Goal: Transaction & Acquisition: Purchase product/service

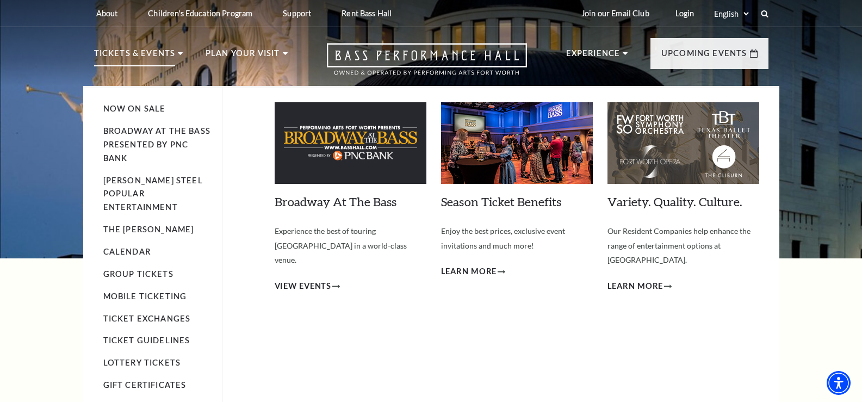
click at [155, 52] on p "Tickets & Events" at bounding box center [135, 57] width 82 height 20
click at [145, 143] on link "Broadway At The Bass presented by PNC Bank" at bounding box center [156, 144] width 107 height 36
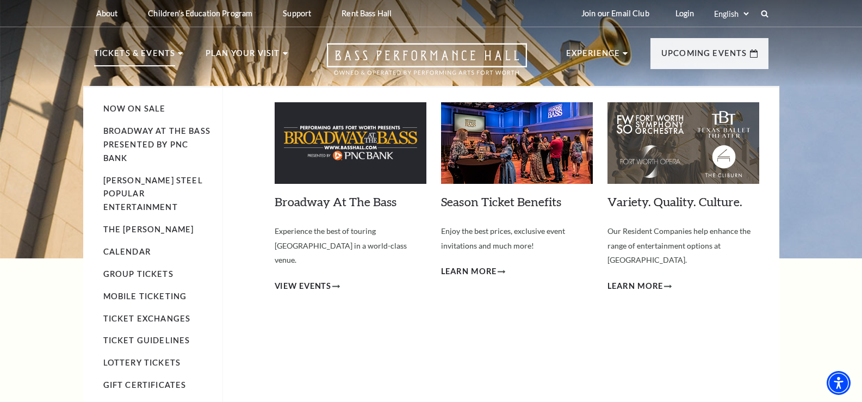
click at [688, 161] on img at bounding box center [683, 143] width 152 height 82
click at [655, 279] on span "Learn More" at bounding box center [635, 286] width 56 height 14
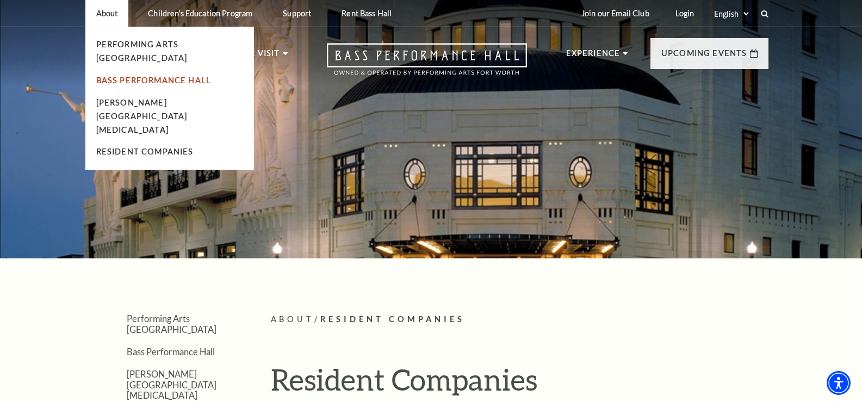
click at [122, 76] on link "Bass Performance Hall" at bounding box center [153, 80] width 115 height 9
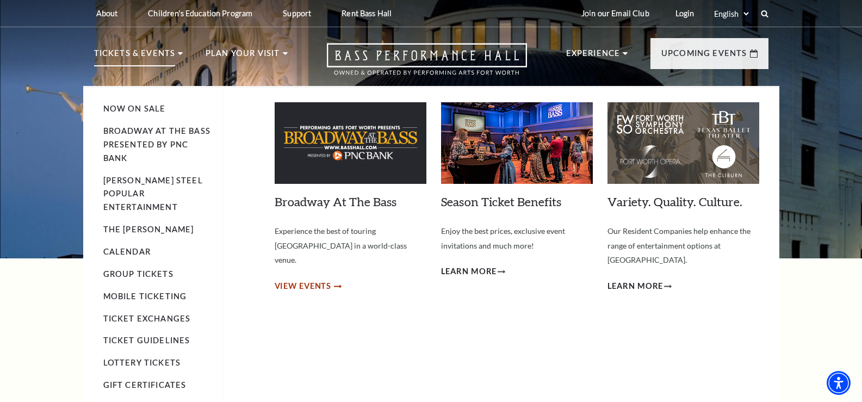
click at [319, 279] on span "View Events" at bounding box center [302, 286] width 57 height 14
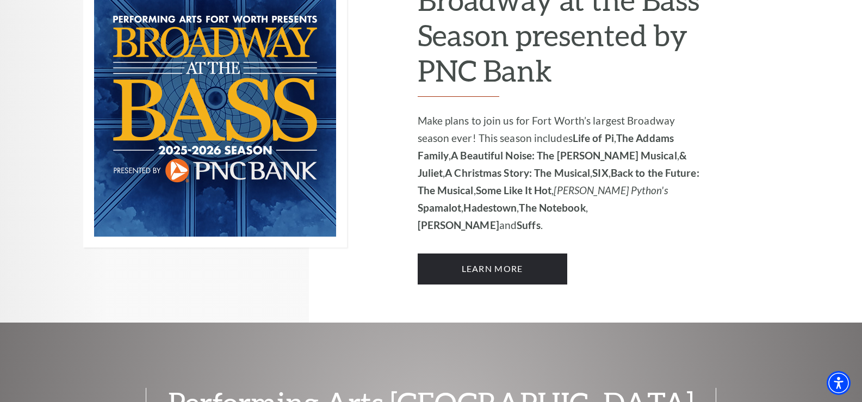
scroll to position [821, 0]
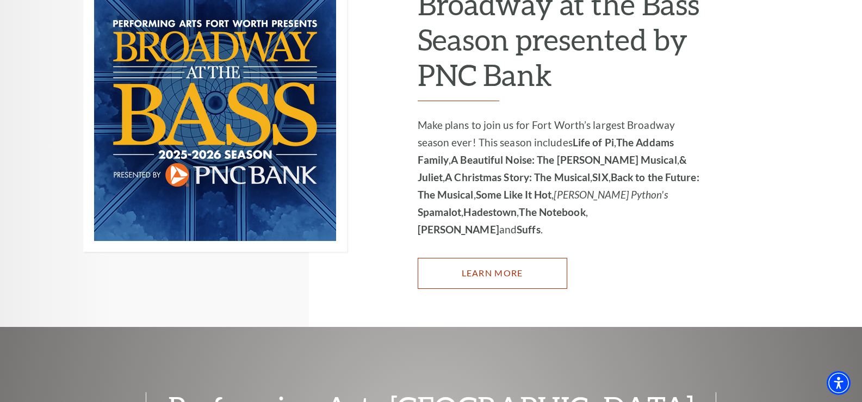
click at [460, 258] on link "Learn More" at bounding box center [491, 273] width 149 height 30
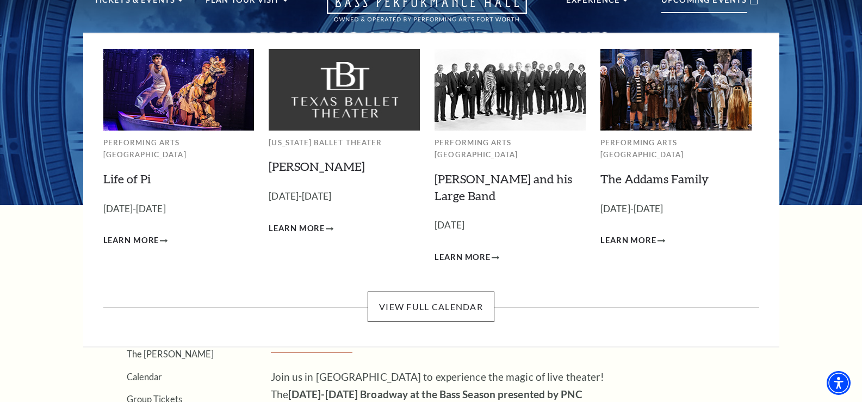
scroll to position [163, 0]
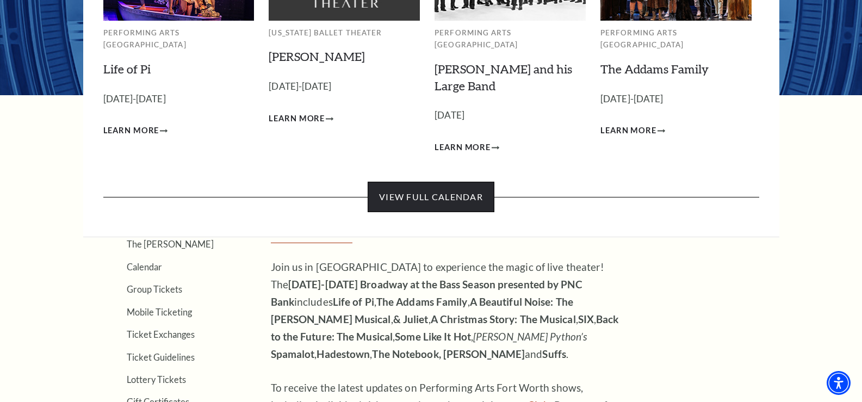
click at [467, 182] on link "View Full Calendar" at bounding box center [430, 197] width 127 height 30
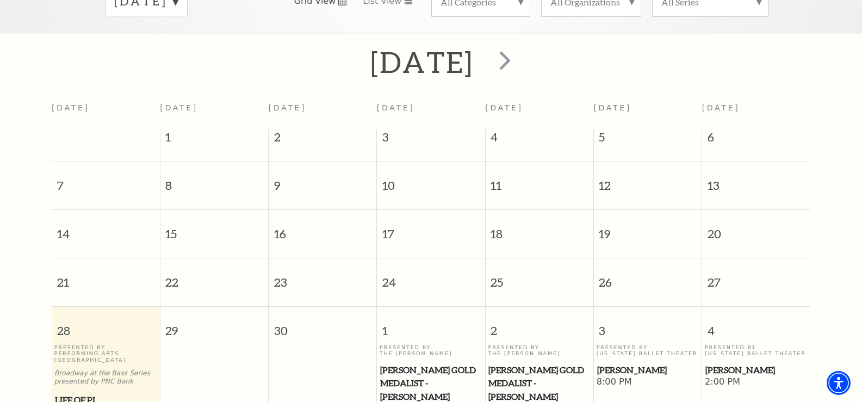
scroll to position [151, 0]
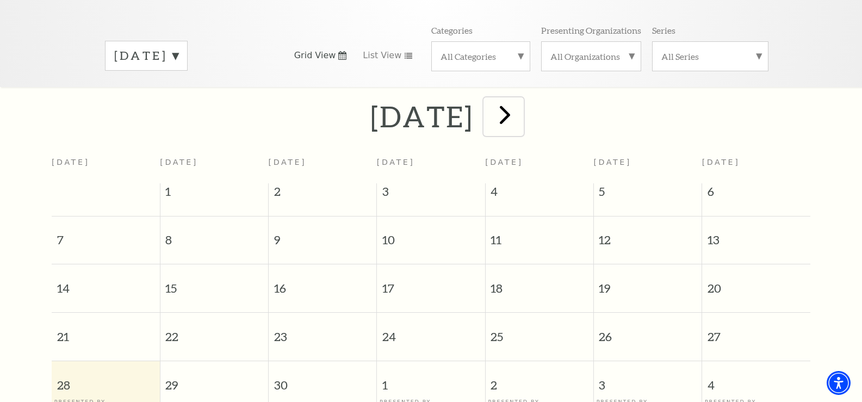
click at [520, 105] on span "next" at bounding box center [504, 114] width 31 height 31
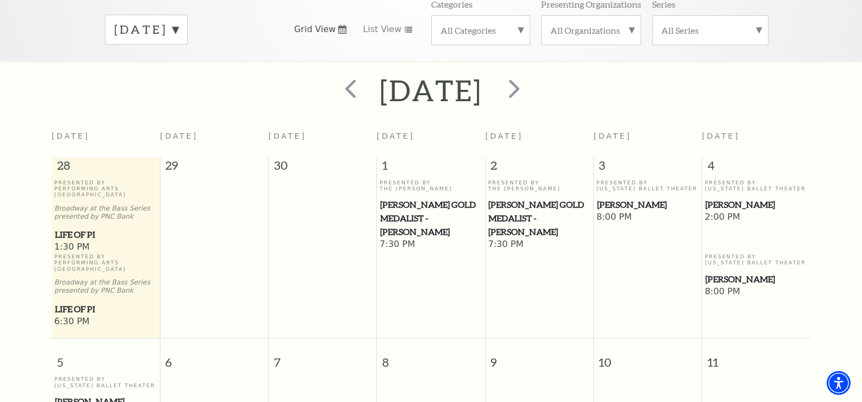
scroll to position [96, 0]
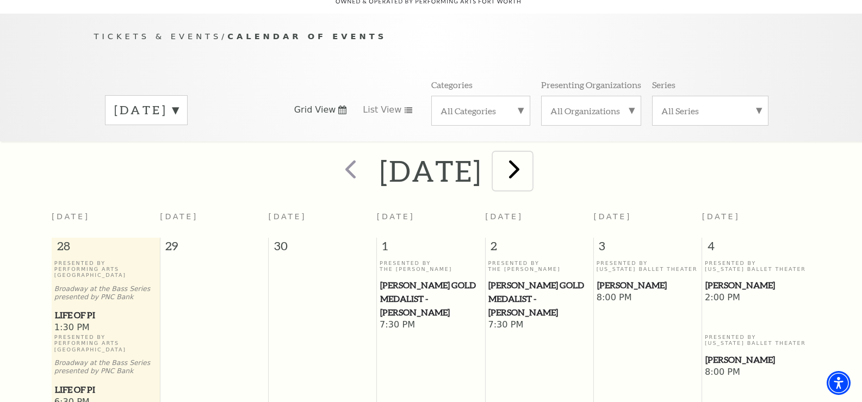
click at [529, 156] on span "next" at bounding box center [513, 168] width 31 height 31
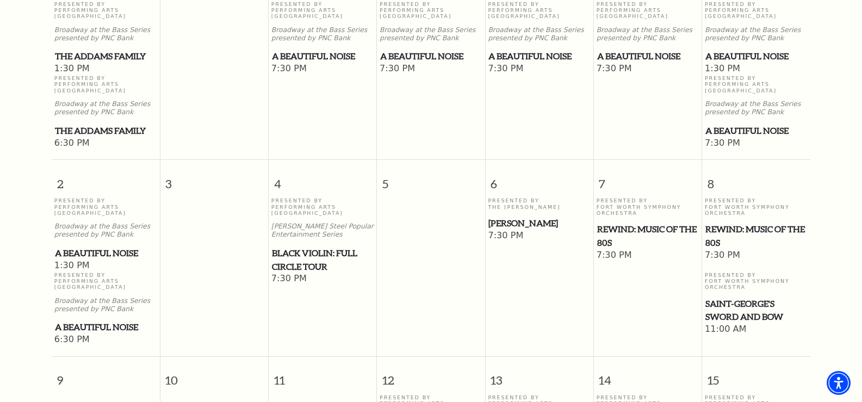
scroll to position [368, 0]
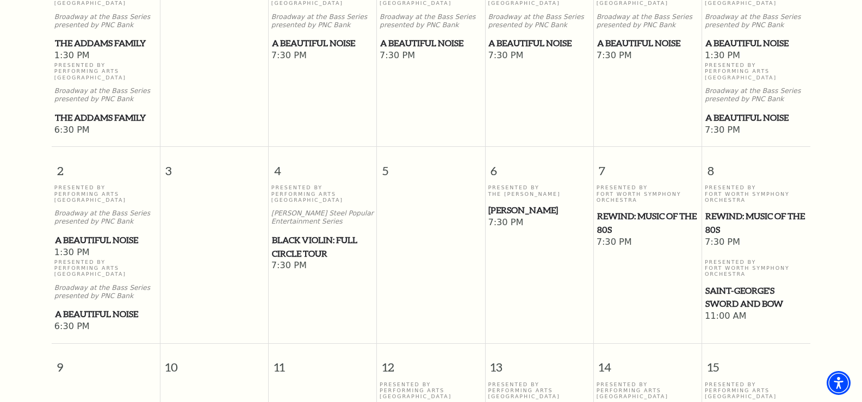
click at [75, 233] on span "A Beautiful Noise" at bounding box center [106, 240] width 102 height 14
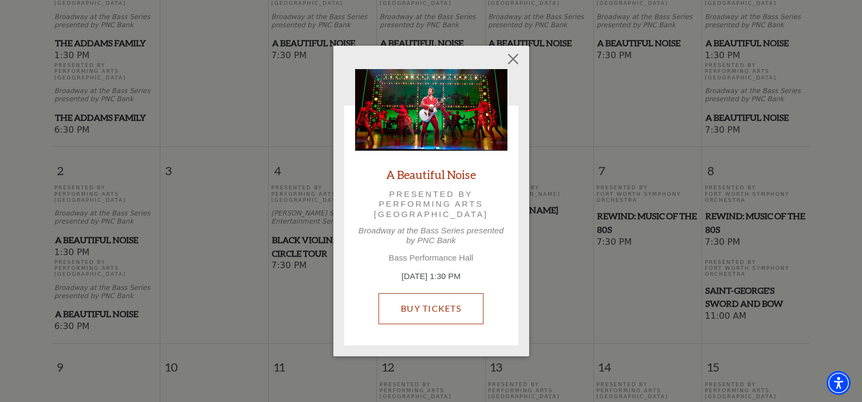
click at [420, 309] on link "Buy Tickets" at bounding box center [430, 308] width 105 height 30
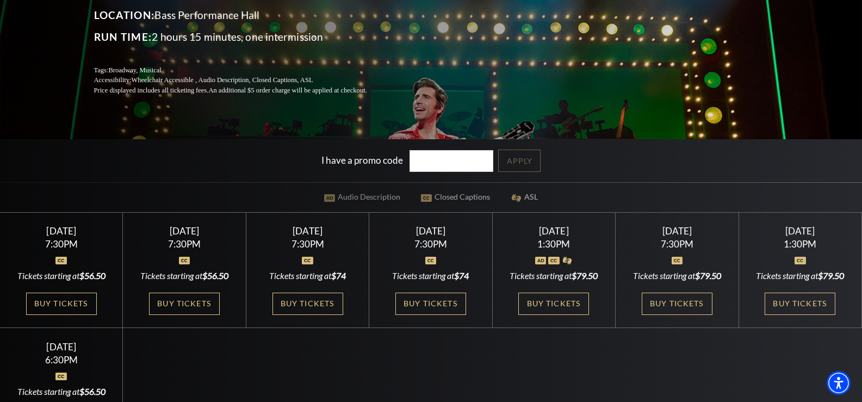
scroll to position [217, 0]
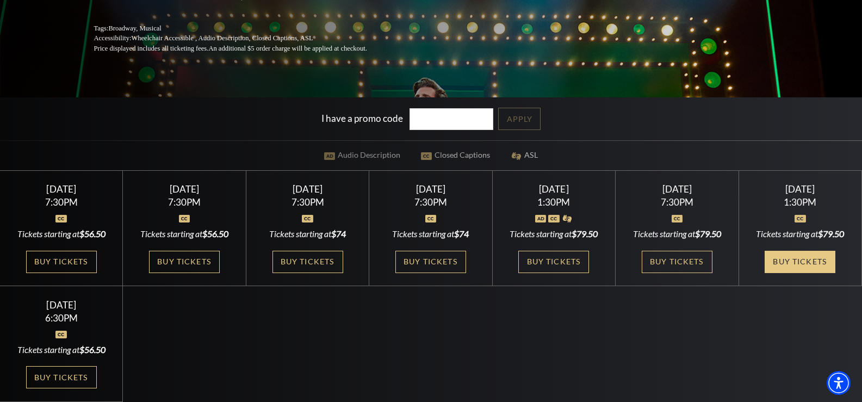
click at [783, 256] on link "Buy Tickets" at bounding box center [799, 262] width 71 height 22
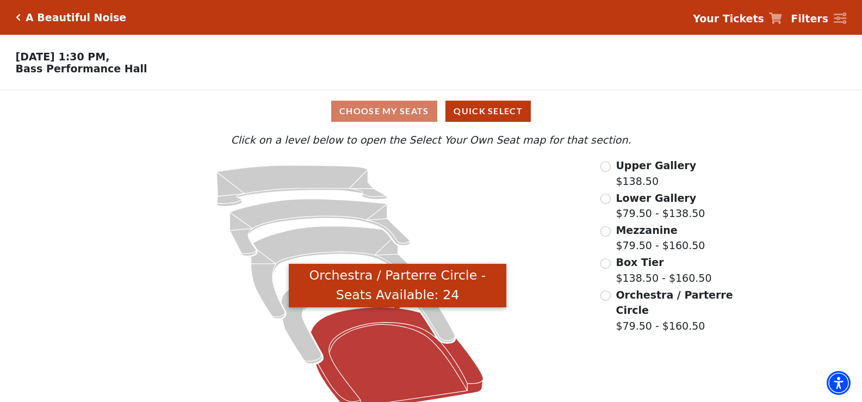
click at [338, 343] on icon "Orchestra / Parterre Circle - Seats Available: 24" at bounding box center [397, 359] width 173 height 104
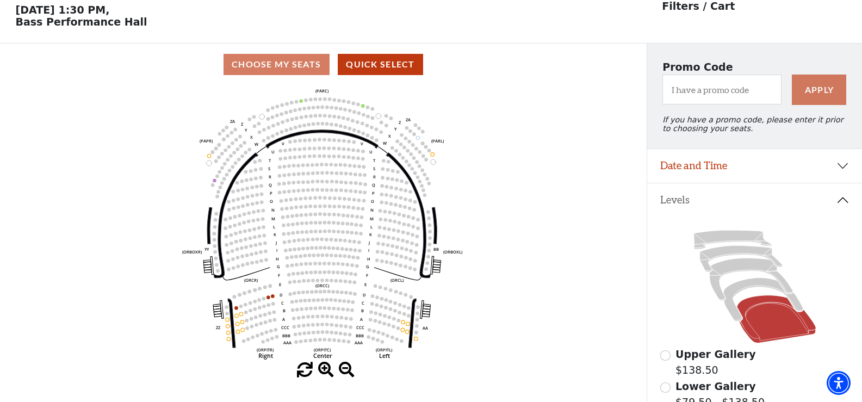
scroll to position [51, 0]
